Goal: Information Seeking & Learning: Find contact information

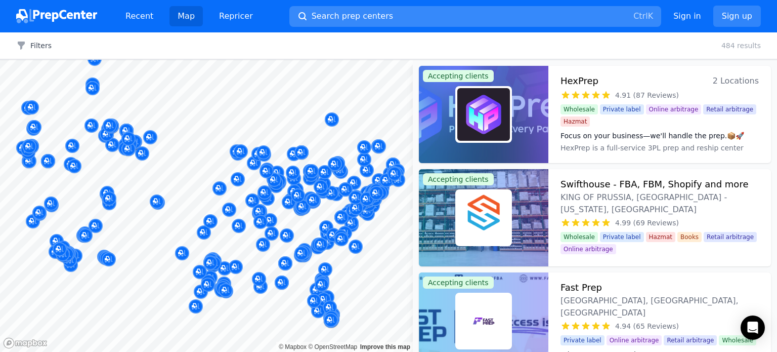
click at [389, 15] on button "Search prep centers Ctrl K" at bounding box center [475, 16] width 372 height 21
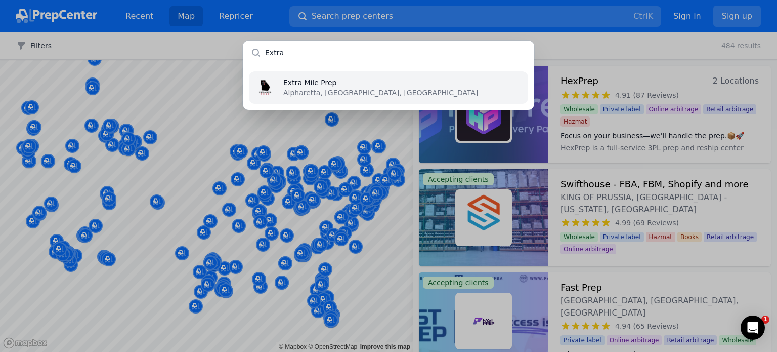
type input "Extra"
click at [301, 86] on p "Extra Mile Prep" at bounding box center [380, 82] width 195 height 10
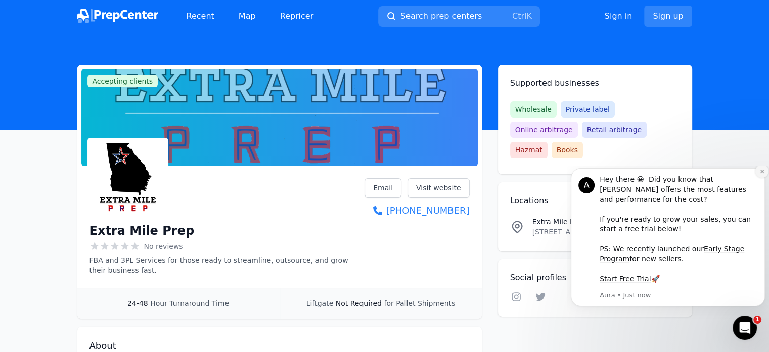
click at [761, 174] on icon "Dismiss notification" at bounding box center [763, 171] width 6 height 6
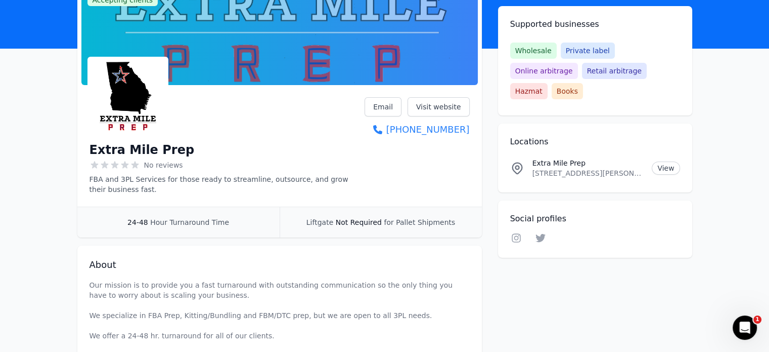
scroll to position [83, 0]
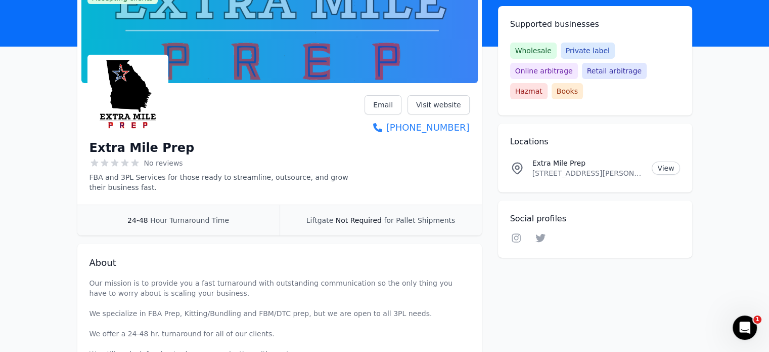
drag, startPoint x: 472, startPoint y: 127, endPoint x: 470, endPoint y: 133, distance: 6.4
click at [470, 133] on div "Extra Mile Prep No reviews FBA and 3PL Services for those ready to streamline, …" at bounding box center [279, 145] width 405 height 117
copy link "[PHONE_NUMBER]"
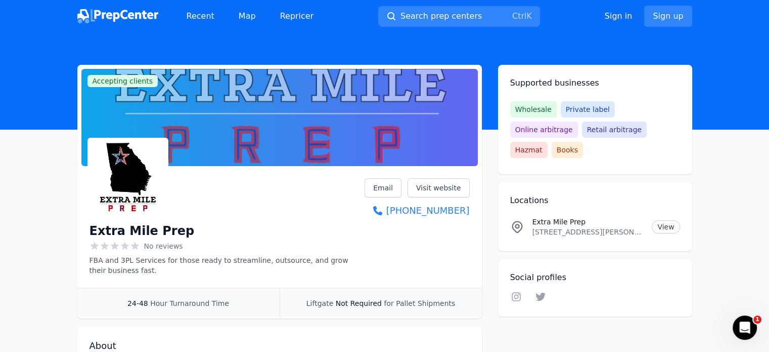
click at [128, 14] on img at bounding box center [117, 16] width 81 height 14
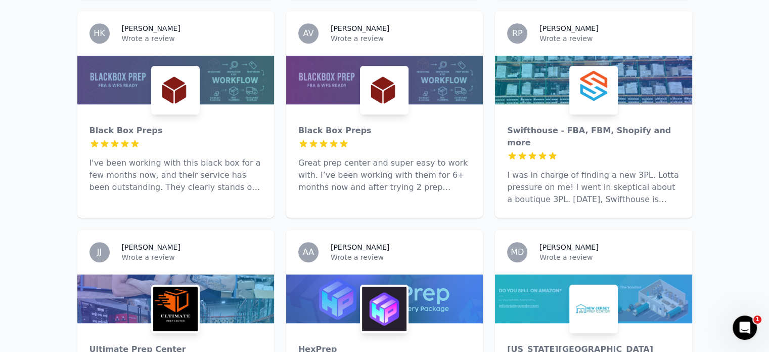
scroll to position [549, 0]
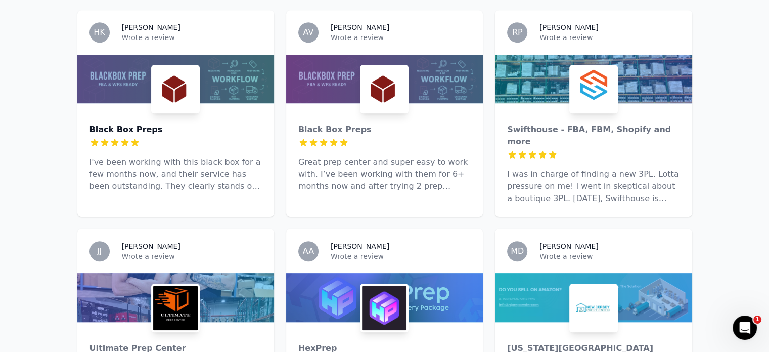
click at [138, 123] on div "Black Box Preps" at bounding box center [176, 129] width 172 height 12
